Goal: Find specific page/section: Find specific page/section

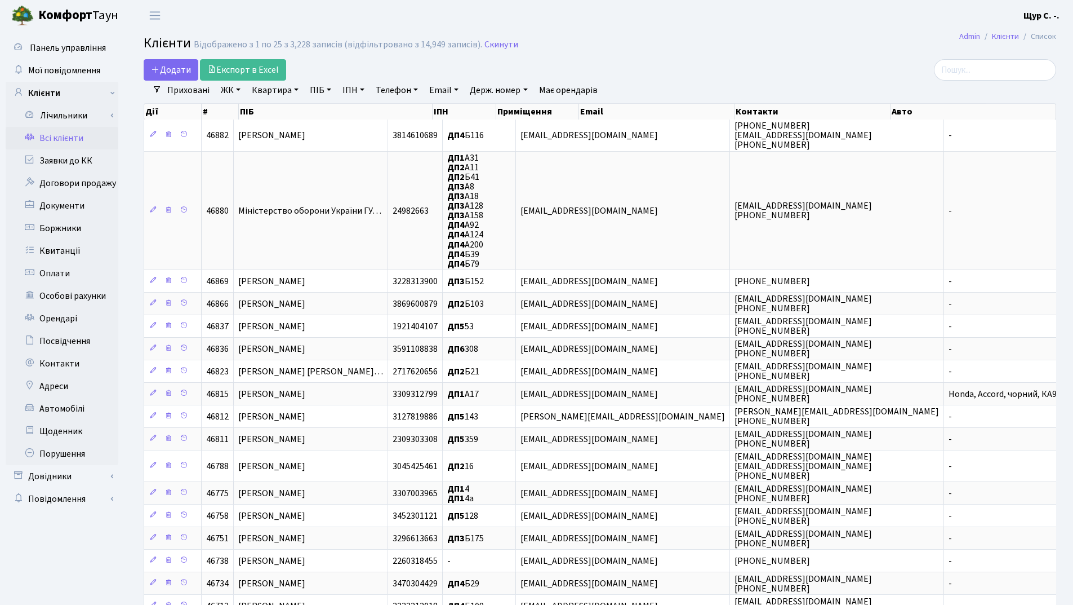
select select "25"
click at [269, 88] on link "Квартира" at bounding box center [275, 90] width 56 height 19
type input "б163"
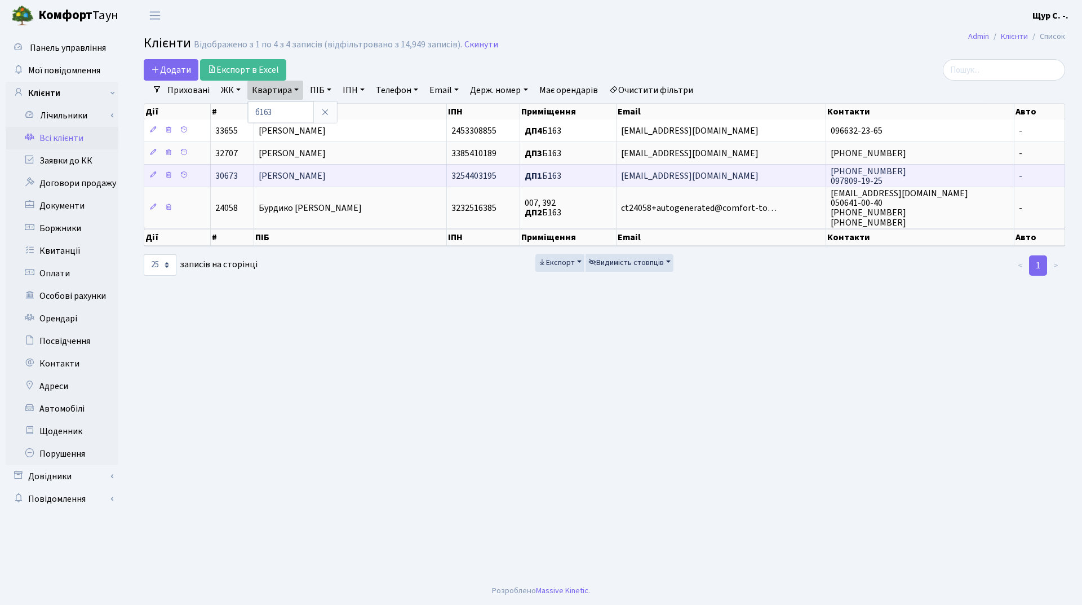
click at [287, 174] on span "[PERSON_NAME]" at bounding box center [292, 176] width 67 height 12
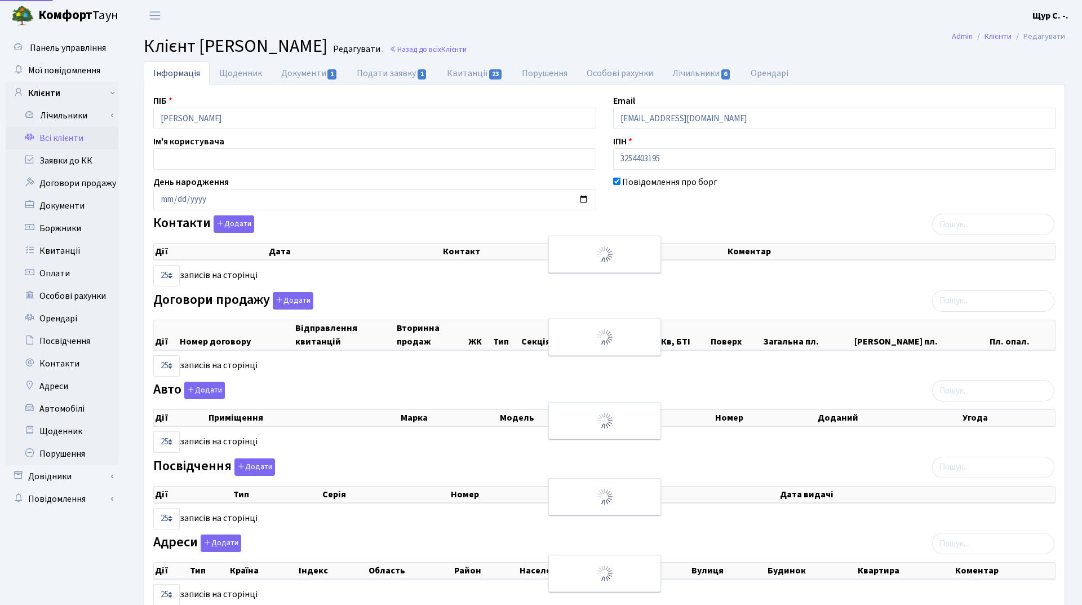
select select "25"
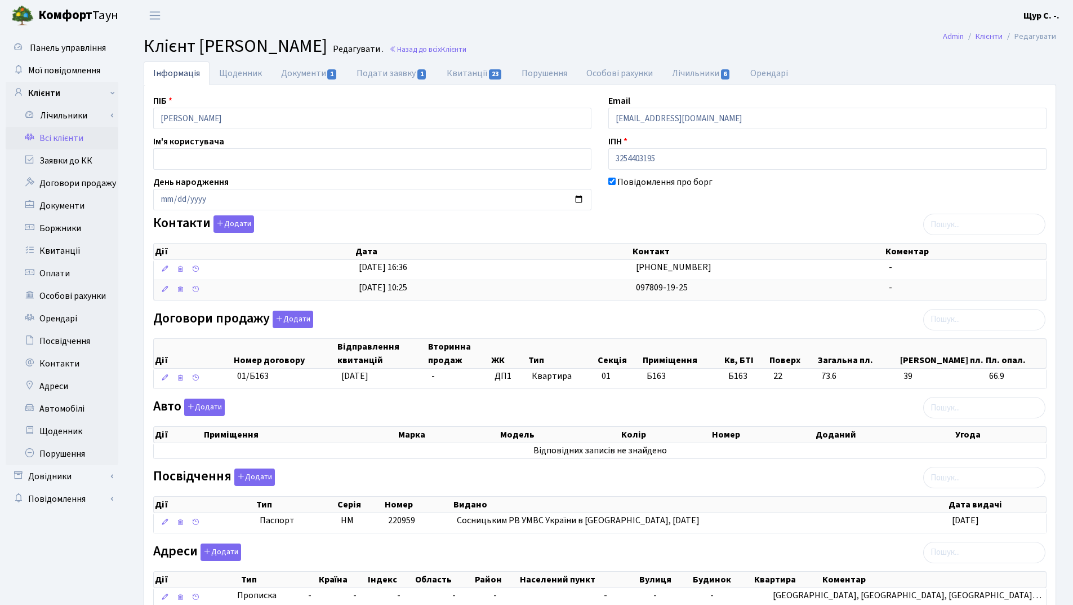
click at [69, 135] on link "Всі клієнти" at bounding box center [62, 138] width 113 height 23
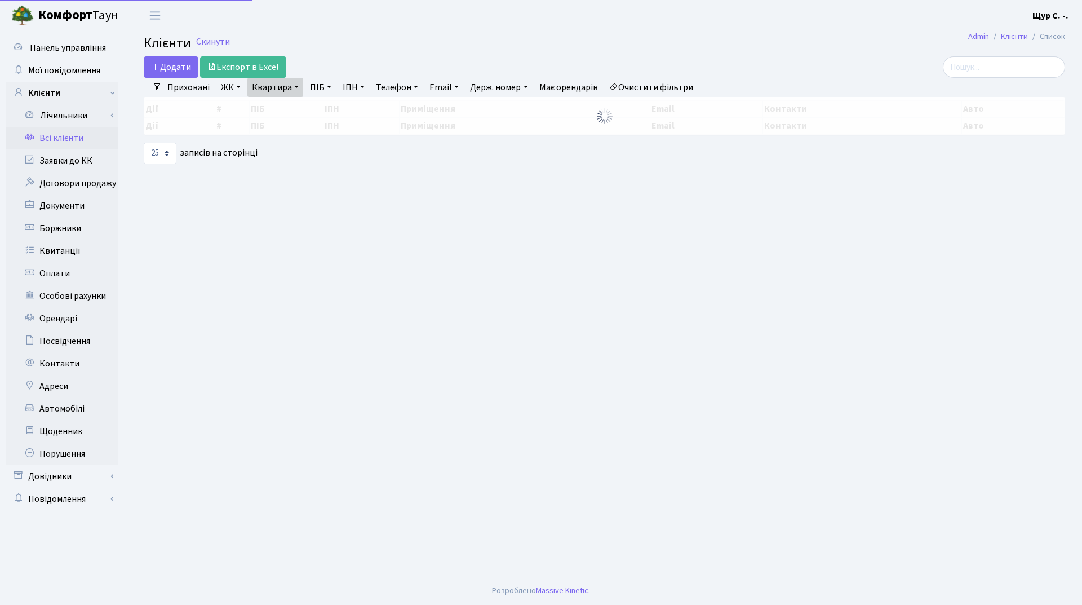
select select "25"
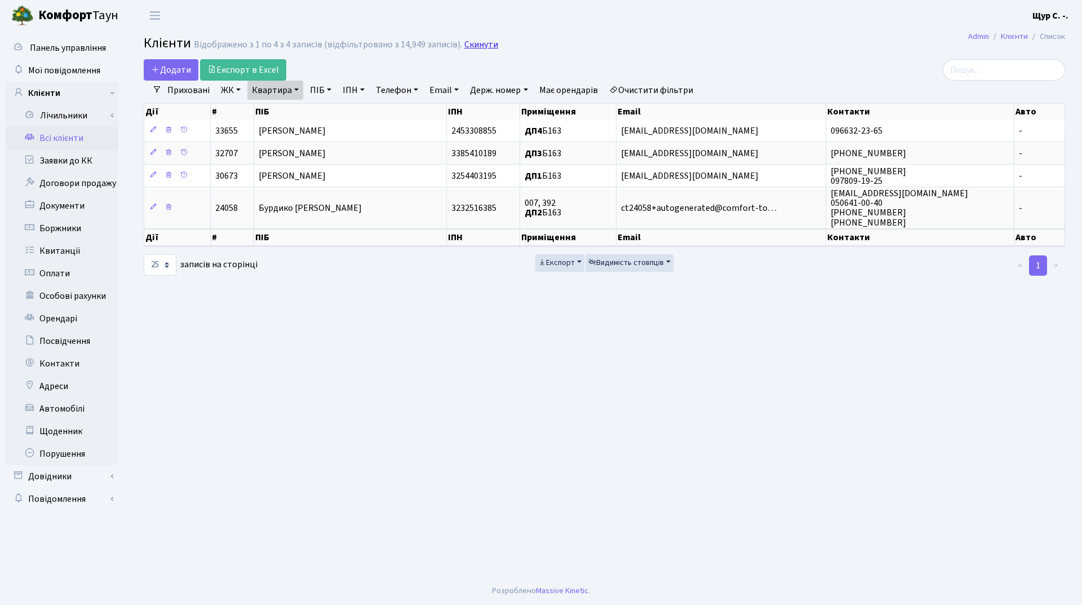
click at [468, 47] on link "Скинути" at bounding box center [481, 44] width 34 height 11
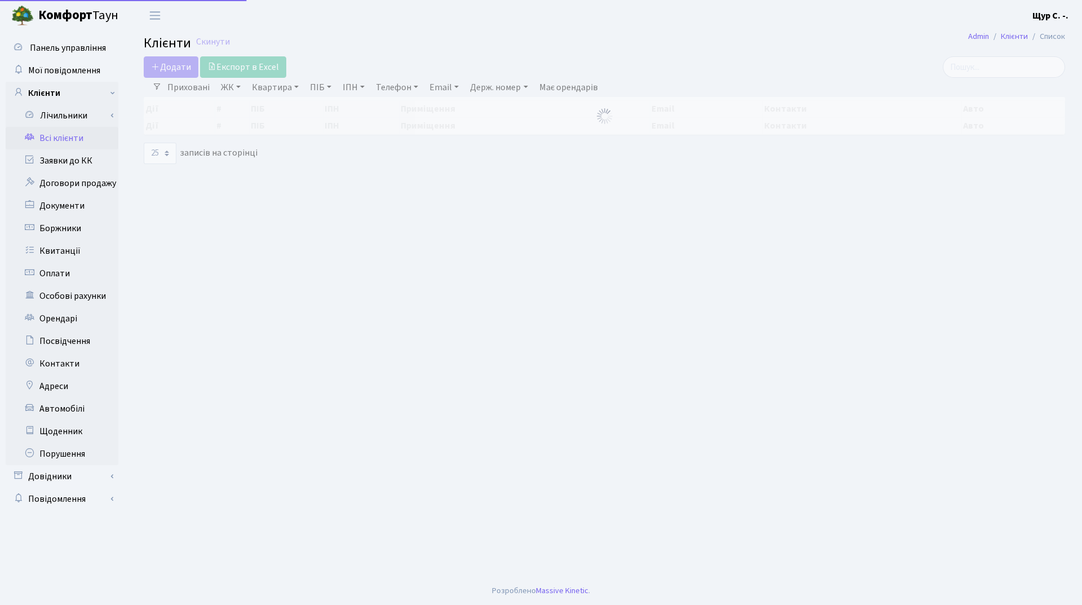
select select "25"
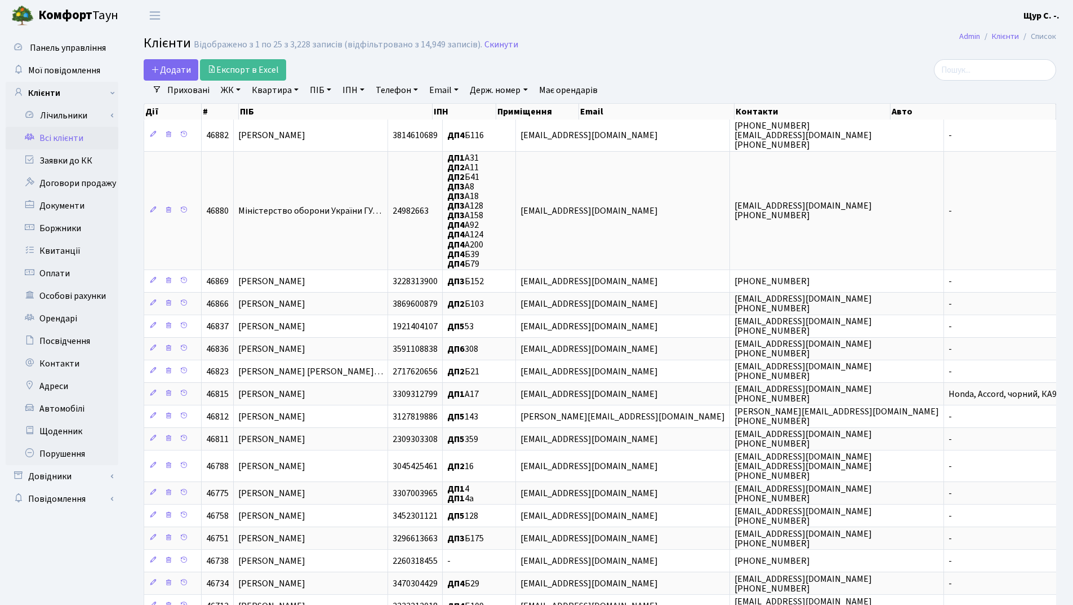
click at [273, 92] on link "Квартира" at bounding box center [275, 90] width 56 height 19
type input "351"
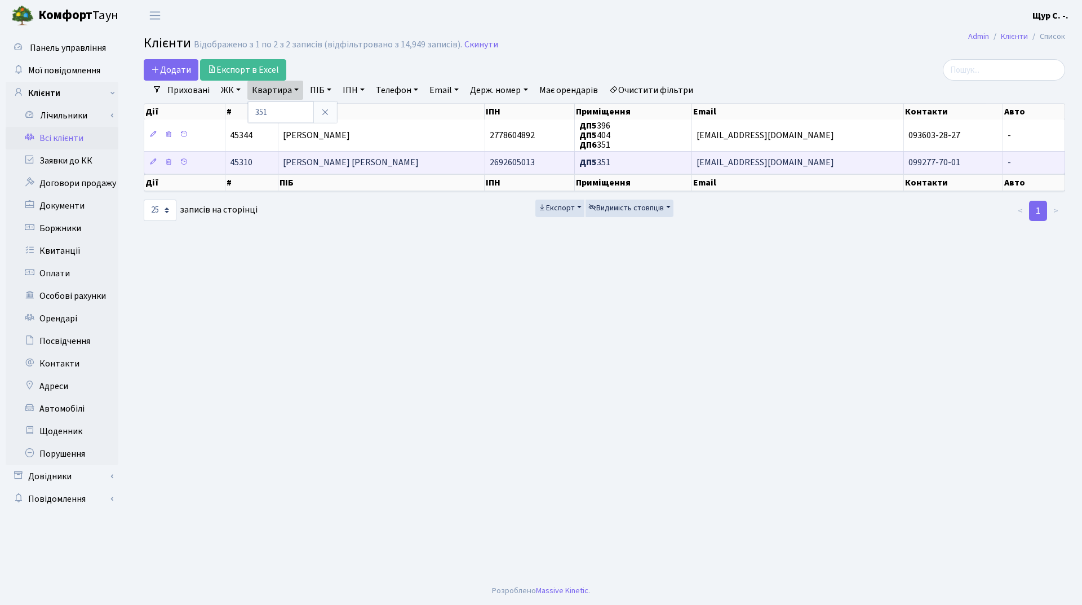
click at [364, 163] on span "Рачкелюк Сергій Сергійович" at bounding box center [351, 163] width 136 height 12
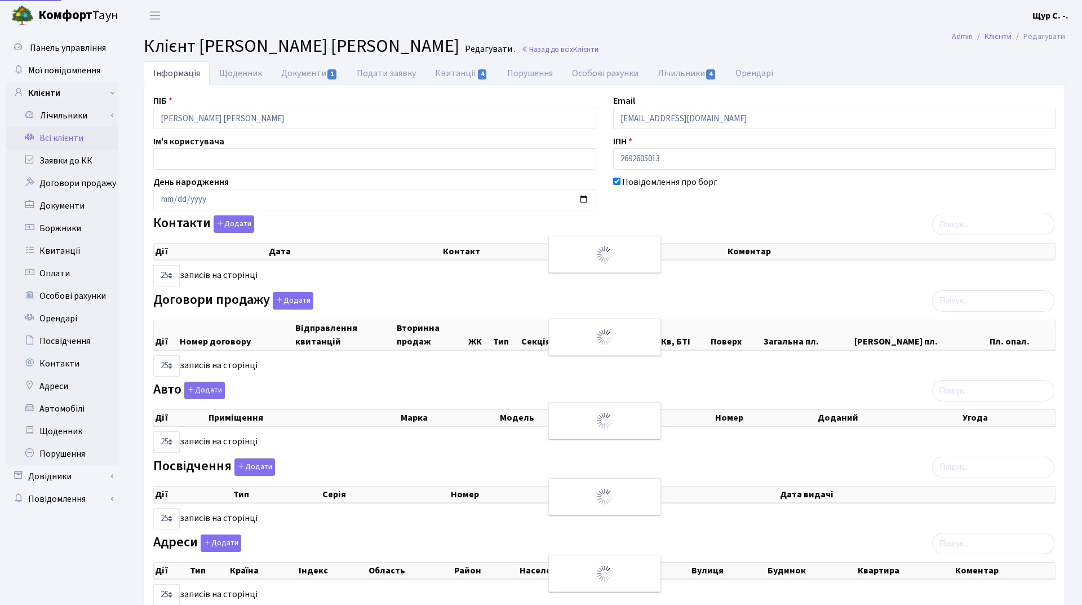
select select "25"
